Goal: Information Seeking & Learning: Learn about a topic

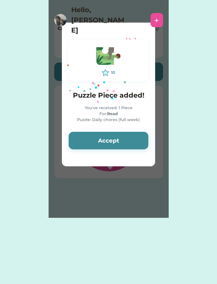
click at [137, 140] on button "Accept" at bounding box center [109, 141] width 80 height 18
click at [136, 138] on button "Accept" at bounding box center [109, 141] width 80 height 18
click at [133, 137] on button "Accept" at bounding box center [109, 141] width 80 height 18
click at [135, 145] on button "Accept" at bounding box center [109, 141] width 80 height 18
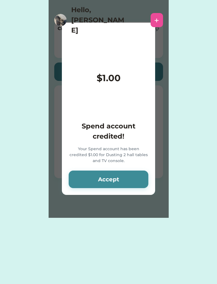
click at [132, 177] on button "Accept" at bounding box center [109, 179] width 80 height 18
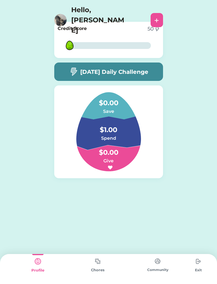
click at [99, 261] on img at bounding box center [97, 260] width 11 height 11
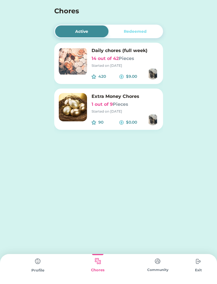
click at [40, 258] on img at bounding box center [37, 260] width 11 height 11
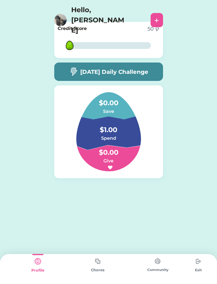
click at [130, 65] on div "[DATE] Daily Challenge" at bounding box center [108, 71] width 109 height 18
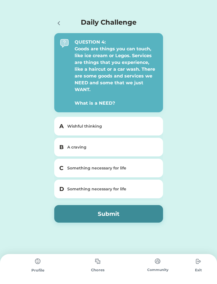
click at [10, 225] on div "Active Redeemed Daily chores (full week) 14 out of 42 Pieces Started on [DATE] …" at bounding box center [108, 125] width 217 height 251
click at [132, 170] on div "Something necessary for life" at bounding box center [112, 168] width 90 height 6
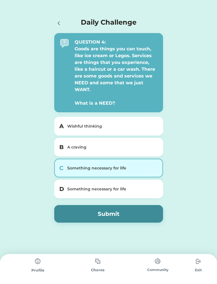
click at [135, 213] on button "Submit" at bounding box center [108, 214] width 109 height 18
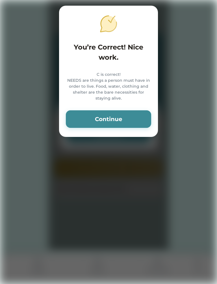
click at [81, 123] on button "Continue" at bounding box center [108, 119] width 85 height 18
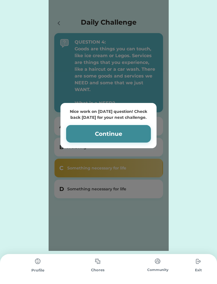
click at [90, 133] on button "Continue" at bounding box center [108, 134] width 85 height 18
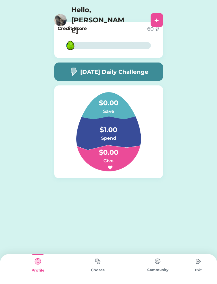
click at [159, 27] on img at bounding box center [157, 29] width 5 height 5
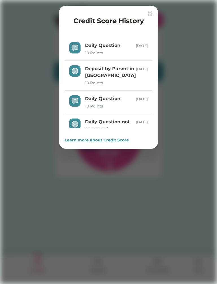
click at [155, 10] on div "Credit Score History Daily Question 10 Points [DATE] Deposit by Parent in Spend…" at bounding box center [108, 77] width 99 height 143
click at [152, 15] on img at bounding box center [150, 13] width 5 height 5
